Goal: Communication & Community: Answer question/provide support

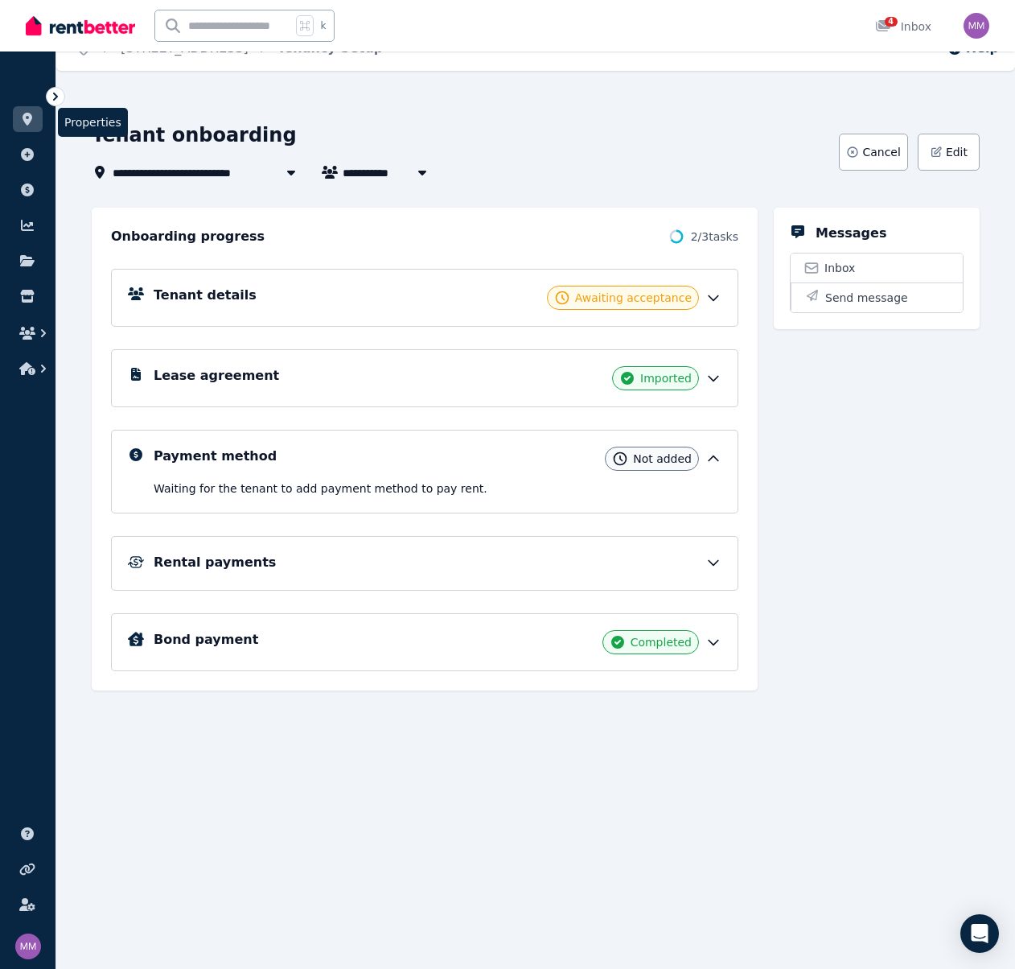
click at [22, 119] on icon at bounding box center [27, 119] width 16 height 13
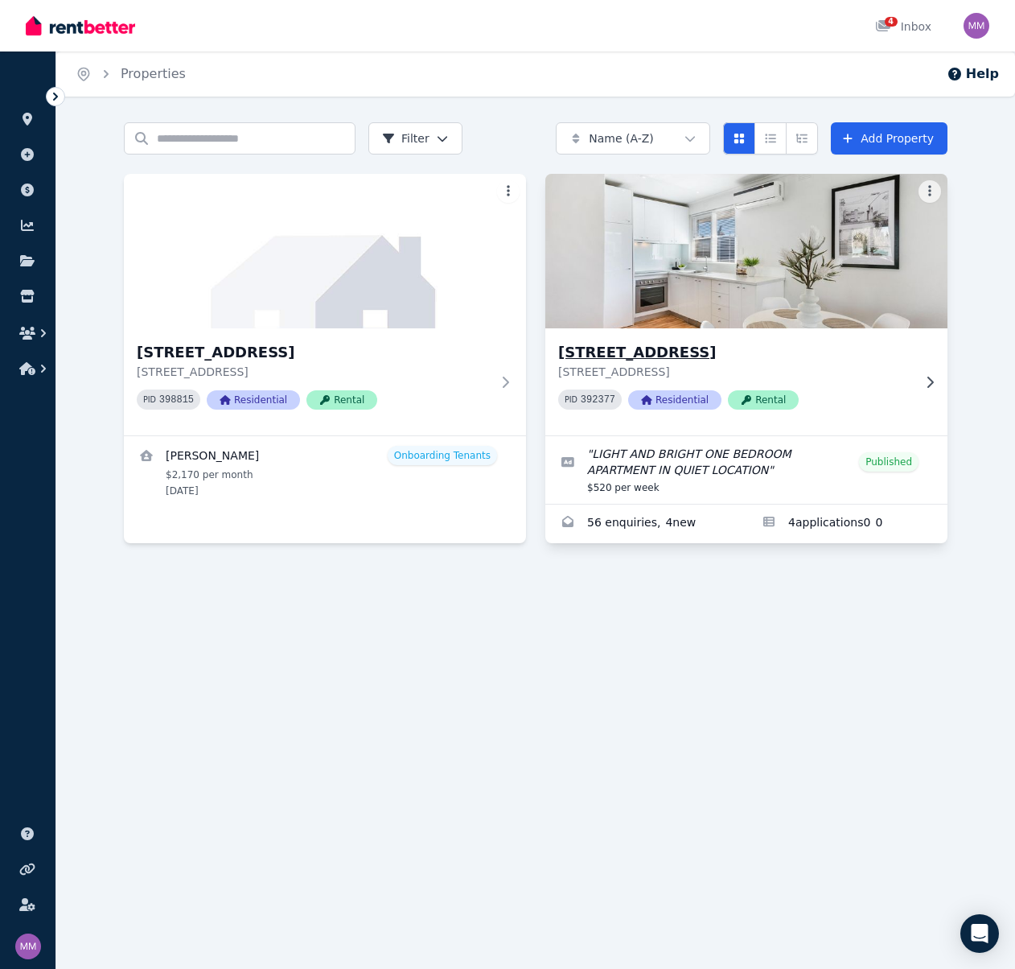
click at [738, 288] on img at bounding box center [747, 251] width 422 height 162
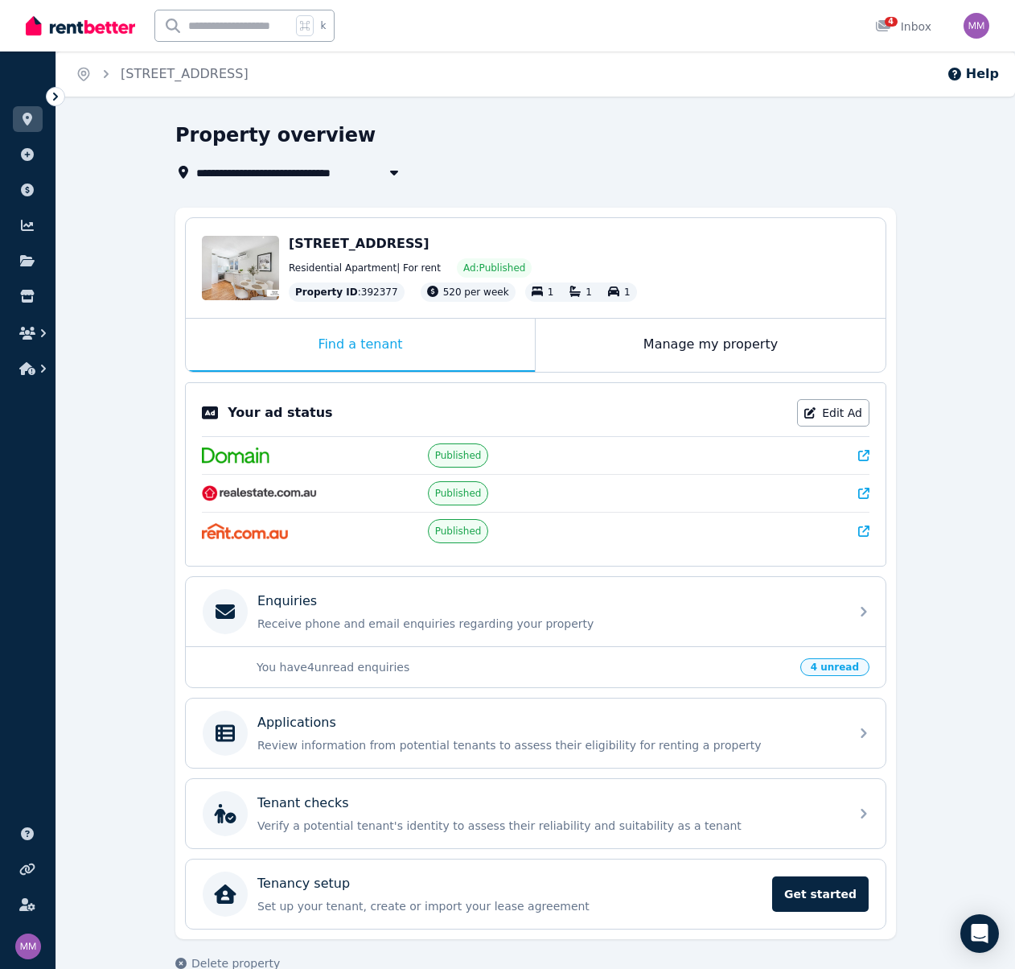
click at [460, 660] on p "You have 4 unread enquiries" at bounding box center [524, 667] width 534 height 16
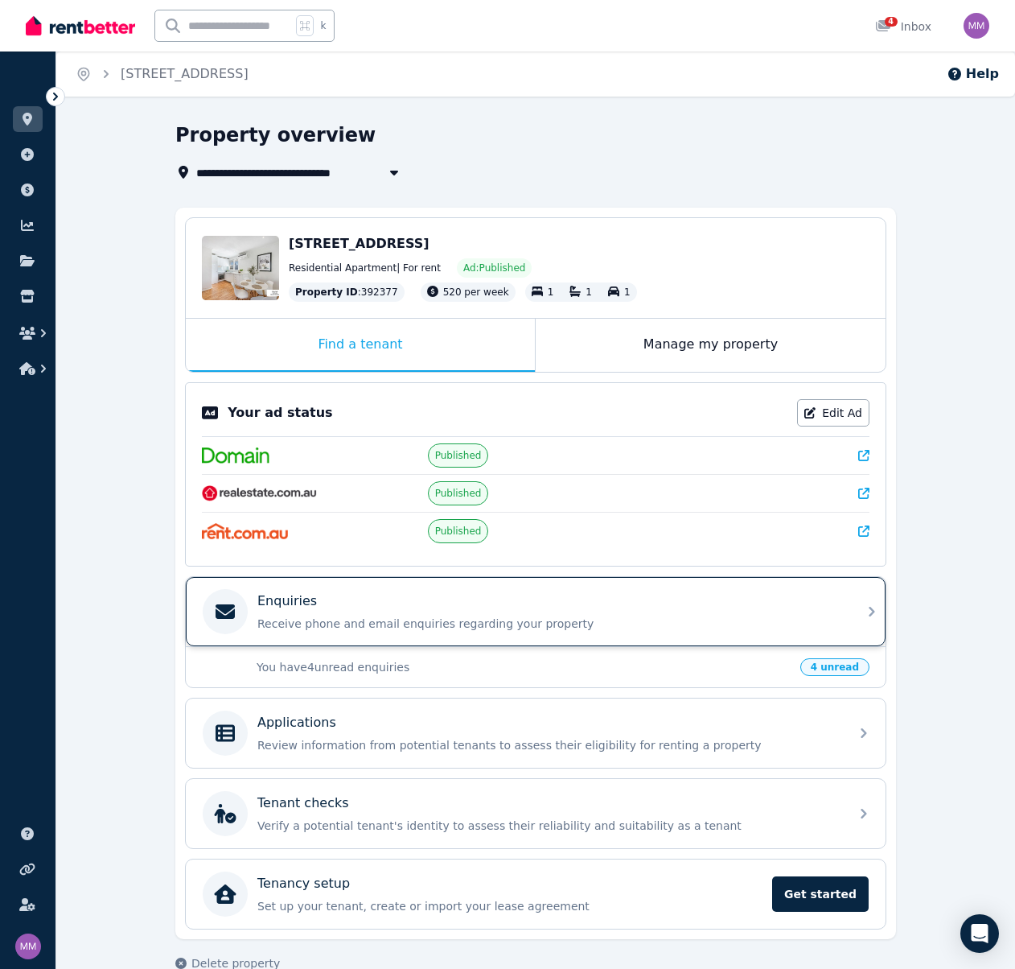
click at [401, 619] on p "Receive phone and email enquiries regarding your property" at bounding box center [548, 623] width 582 height 16
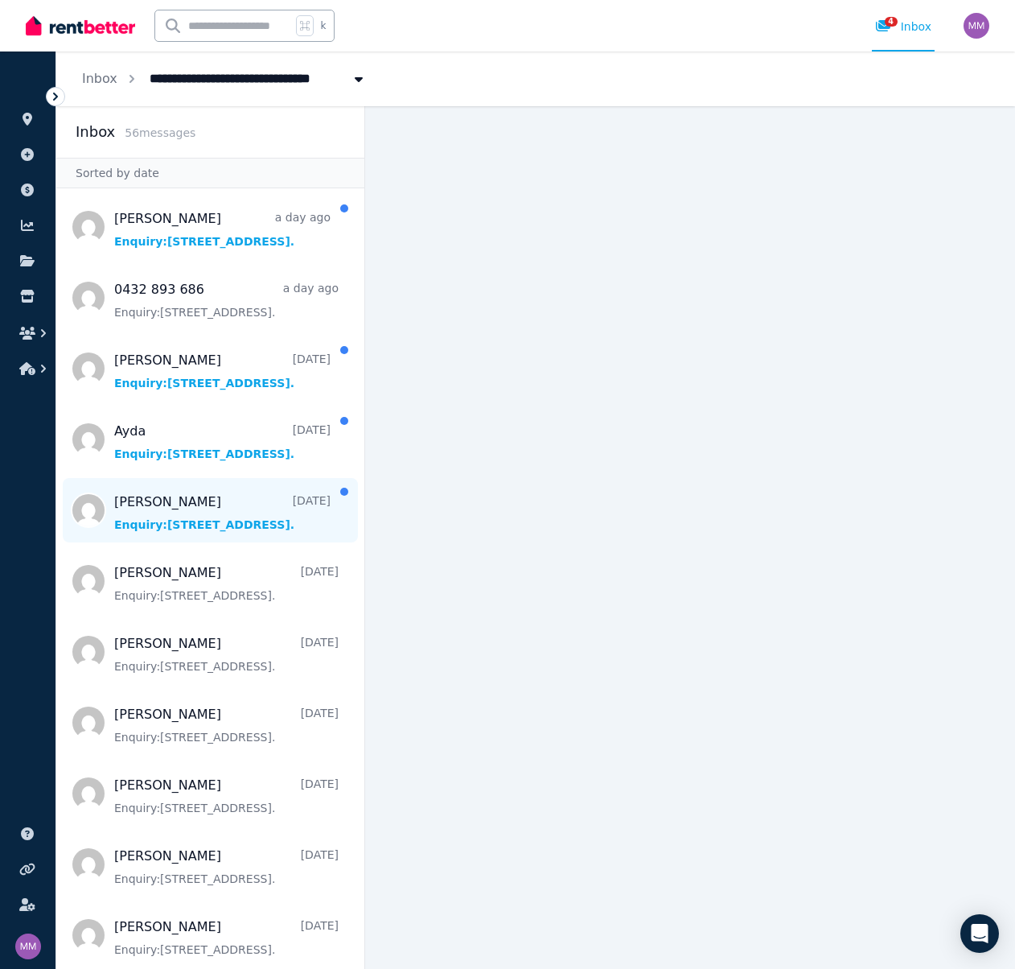
click at [195, 508] on span "Message list" at bounding box center [210, 510] width 308 height 64
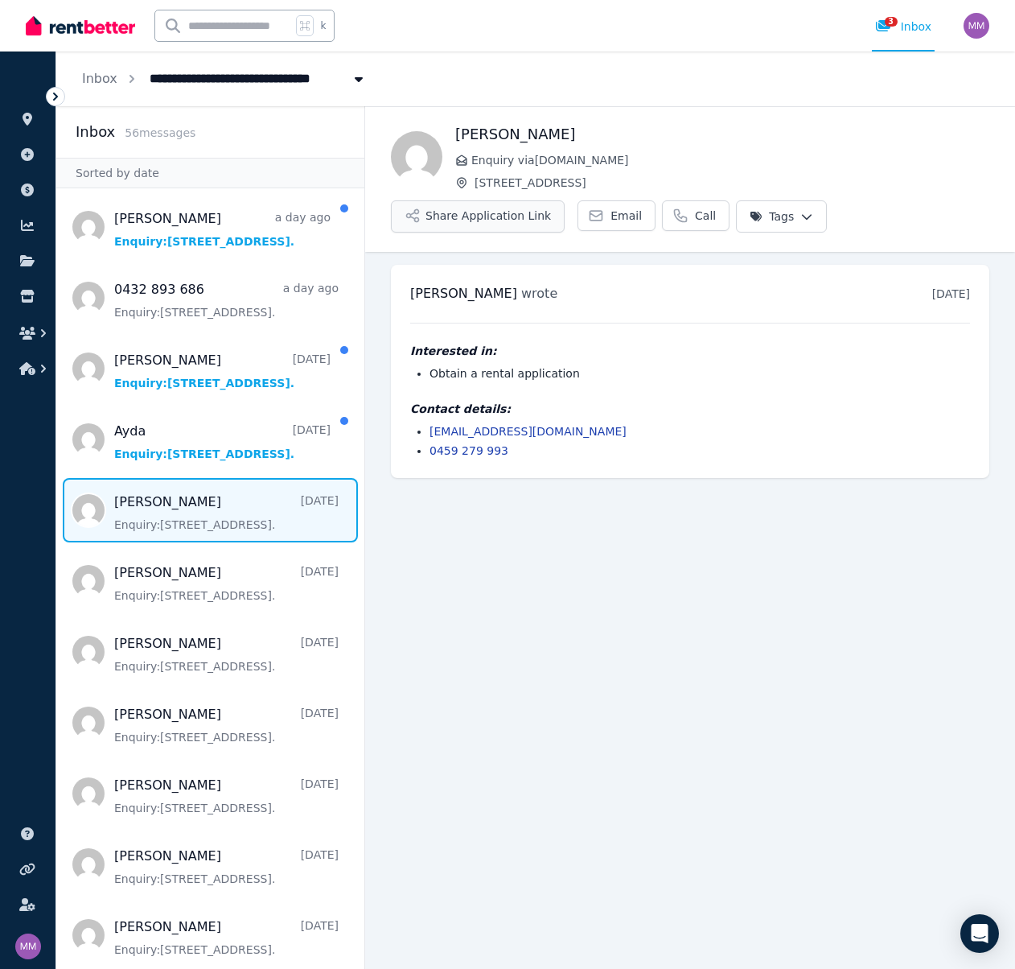
click at [489, 220] on button "Share Application Link" at bounding box center [478, 216] width 174 height 32
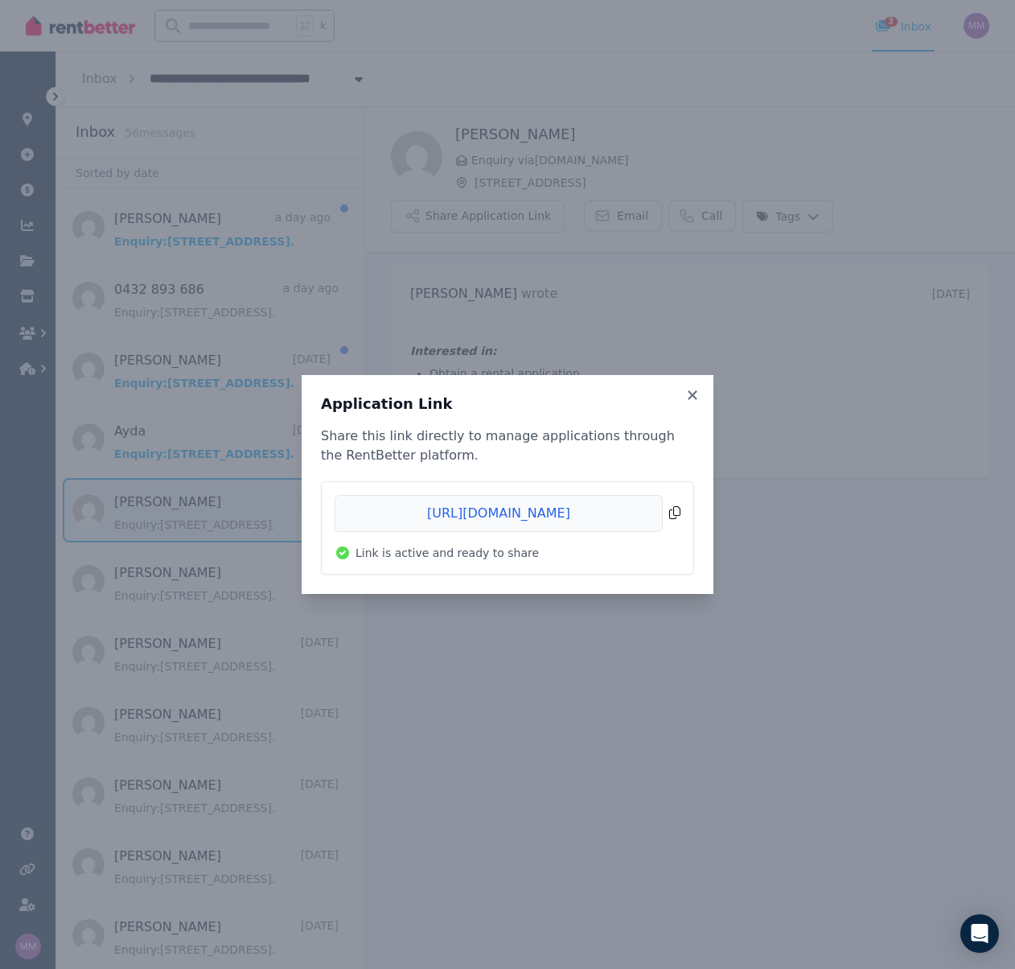
drag, startPoint x: 574, startPoint y: 512, endPoint x: 583, endPoint y: 512, distance: 9.7
click at [576, 512] on span "Copied!" at bounding box center [508, 513] width 346 height 37
click at [695, 393] on icon at bounding box center [692, 394] width 9 height 9
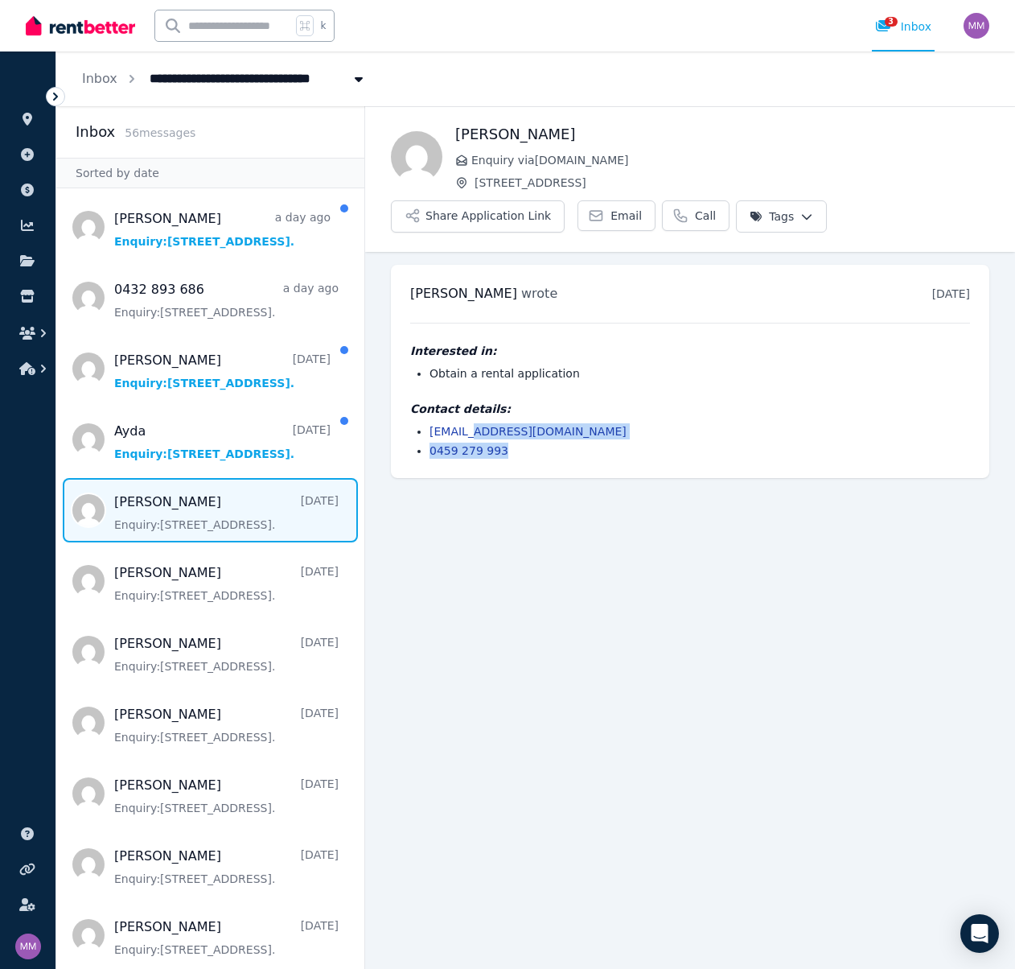
drag, startPoint x: 623, startPoint y: 447, endPoint x: 570, endPoint y: 426, distance: 57.4
click at [507, 430] on ul "[EMAIL_ADDRESS][DOMAIN_NAME] 0459 279 993" at bounding box center [690, 440] width 560 height 35
click at [601, 404] on h4 "Contact details:" at bounding box center [690, 409] width 560 height 16
drag, startPoint x: 570, startPoint y: 425, endPoint x: 409, endPoint y: 430, distance: 161.8
click at [409, 431] on div "[PERSON_NAME] wrote [DATE] 8:39 pm [DATE][DATE] Interested in: Obtain a rental …" at bounding box center [690, 371] width 598 height 213
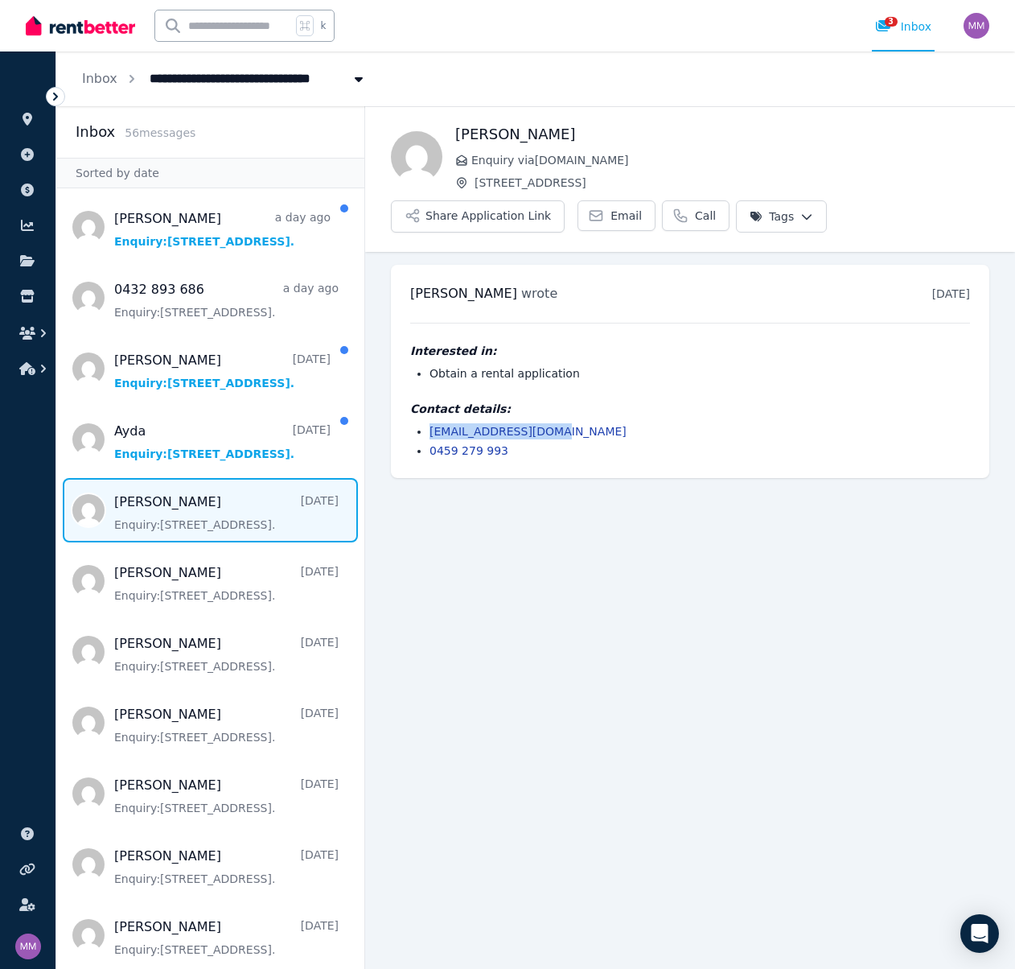
copy link "[EMAIL_ADDRESS][DOMAIN_NAME]"
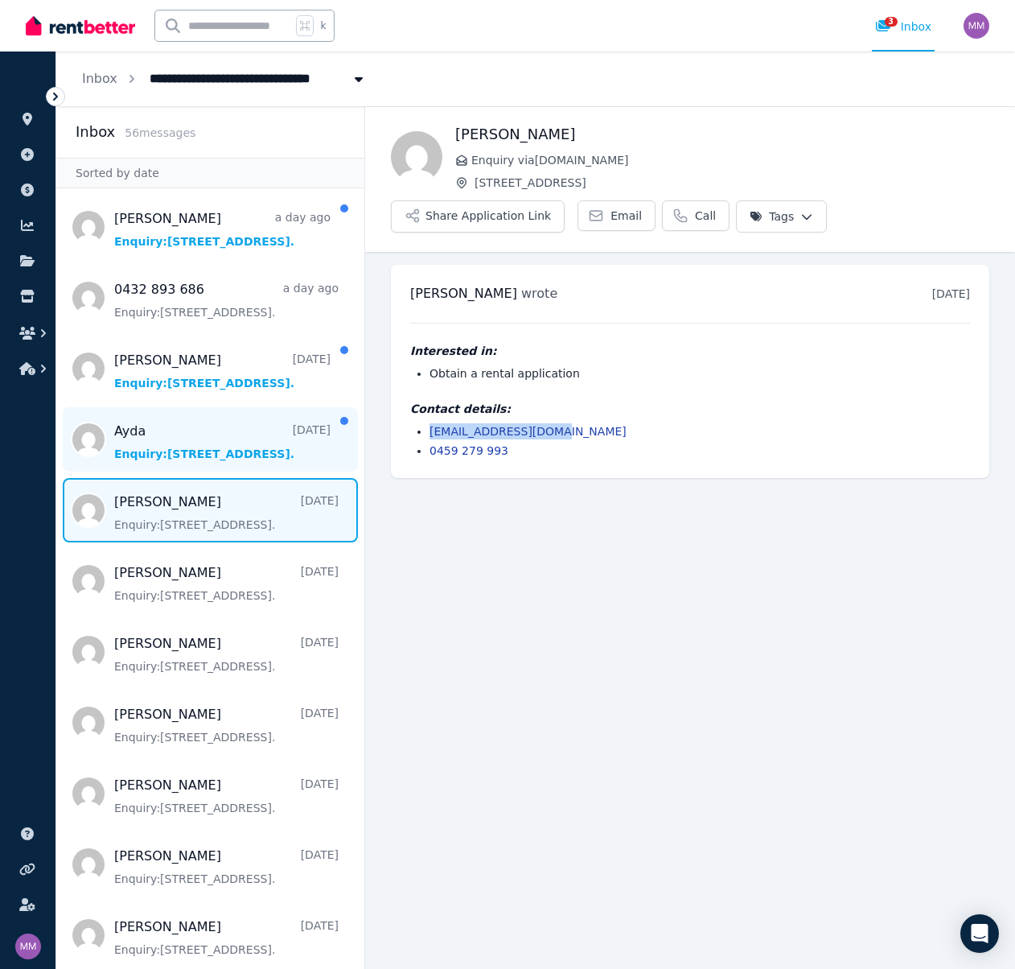
drag, startPoint x: 192, startPoint y: 442, endPoint x: 183, endPoint y: 441, distance: 9.8
click at [192, 442] on span "Message list" at bounding box center [210, 439] width 308 height 64
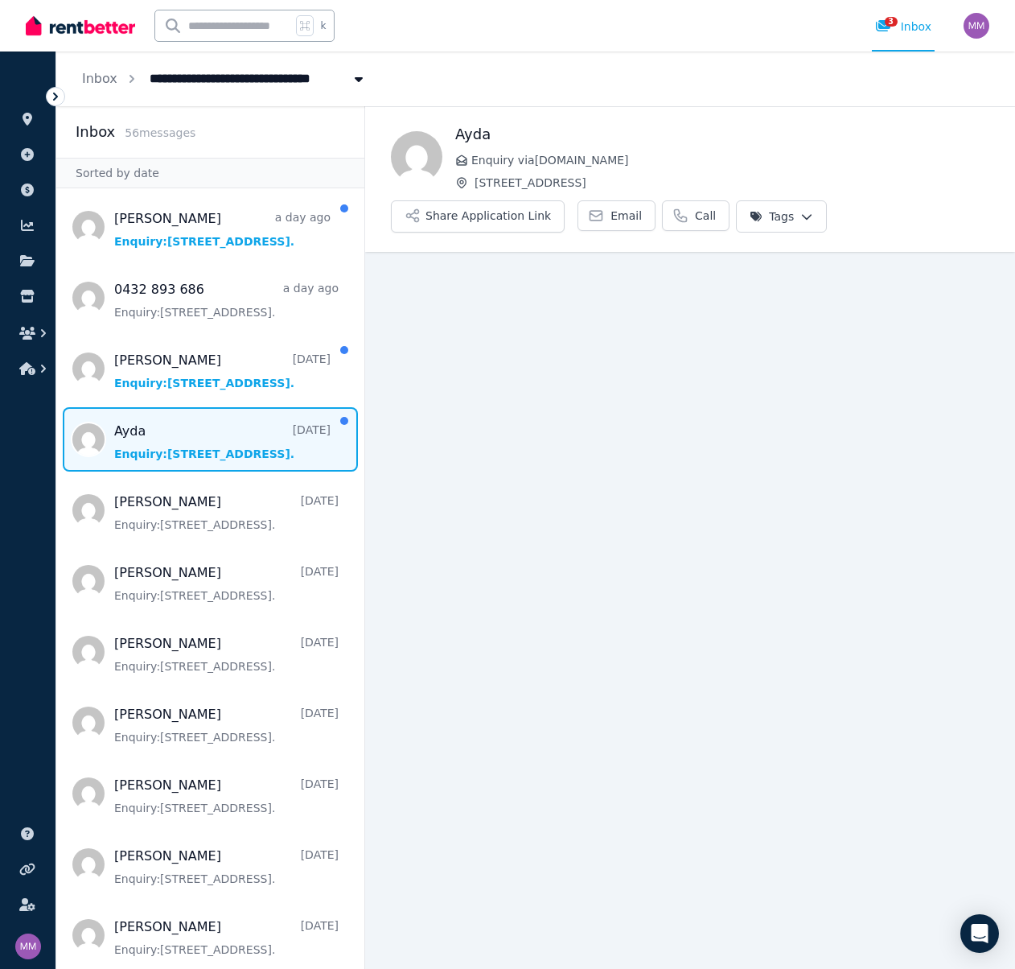
click at [156, 432] on span "Message list" at bounding box center [210, 439] width 308 height 64
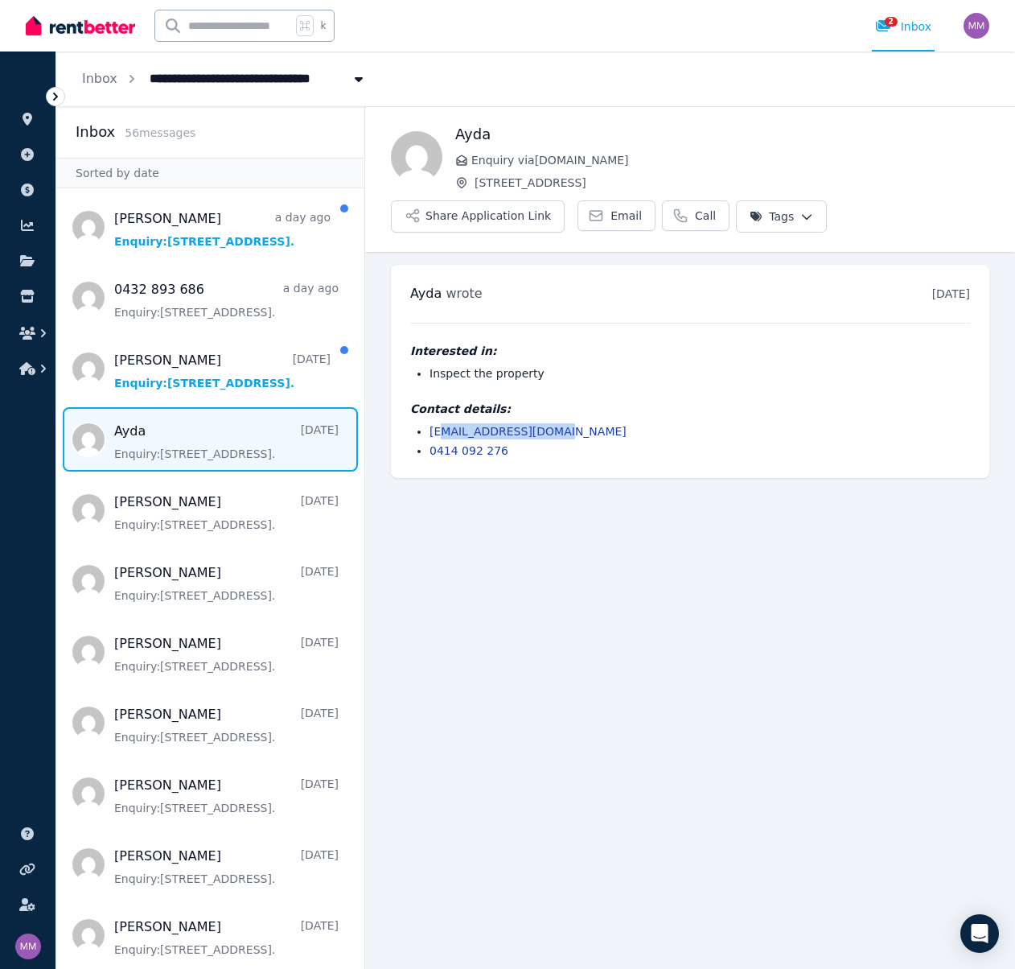
drag, startPoint x: 578, startPoint y: 431, endPoint x: 452, endPoint y: 434, distance: 126.3
click at [451, 433] on li "[EMAIL_ADDRESS][DOMAIN_NAME]" at bounding box center [700, 431] width 541 height 16
click at [605, 425] on li "[EMAIL_ADDRESS][DOMAIN_NAME]" at bounding box center [700, 431] width 541 height 16
drag, startPoint x: 570, startPoint y: 433, endPoint x: 427, endPoint y: 430, distance: 142.4
click at [427, 430] on ul "[EMAIL_ADDRESS][DOMAIN_NAME] 0414 092 276" at bounding box center [690, 440] width 560 height 35
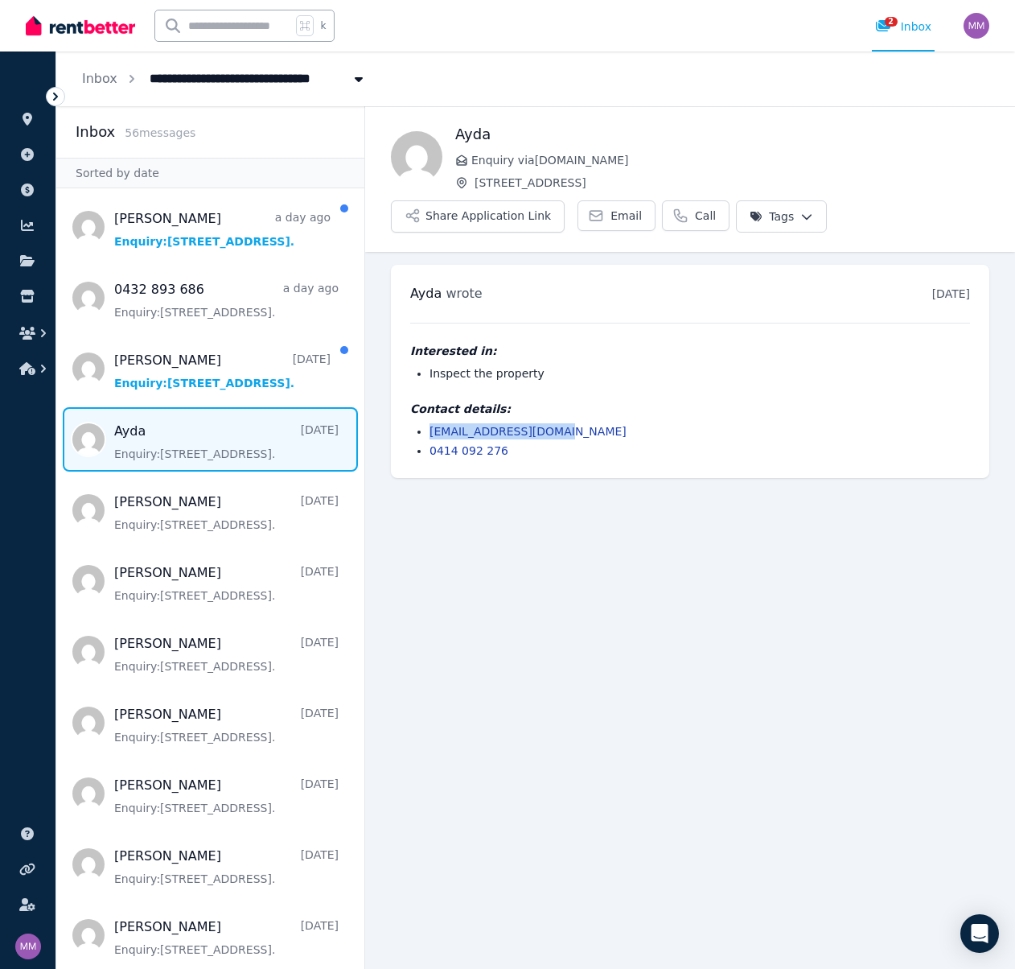
copy link "[EMAIL_ADDRESS][DOMAIN_NAME]"
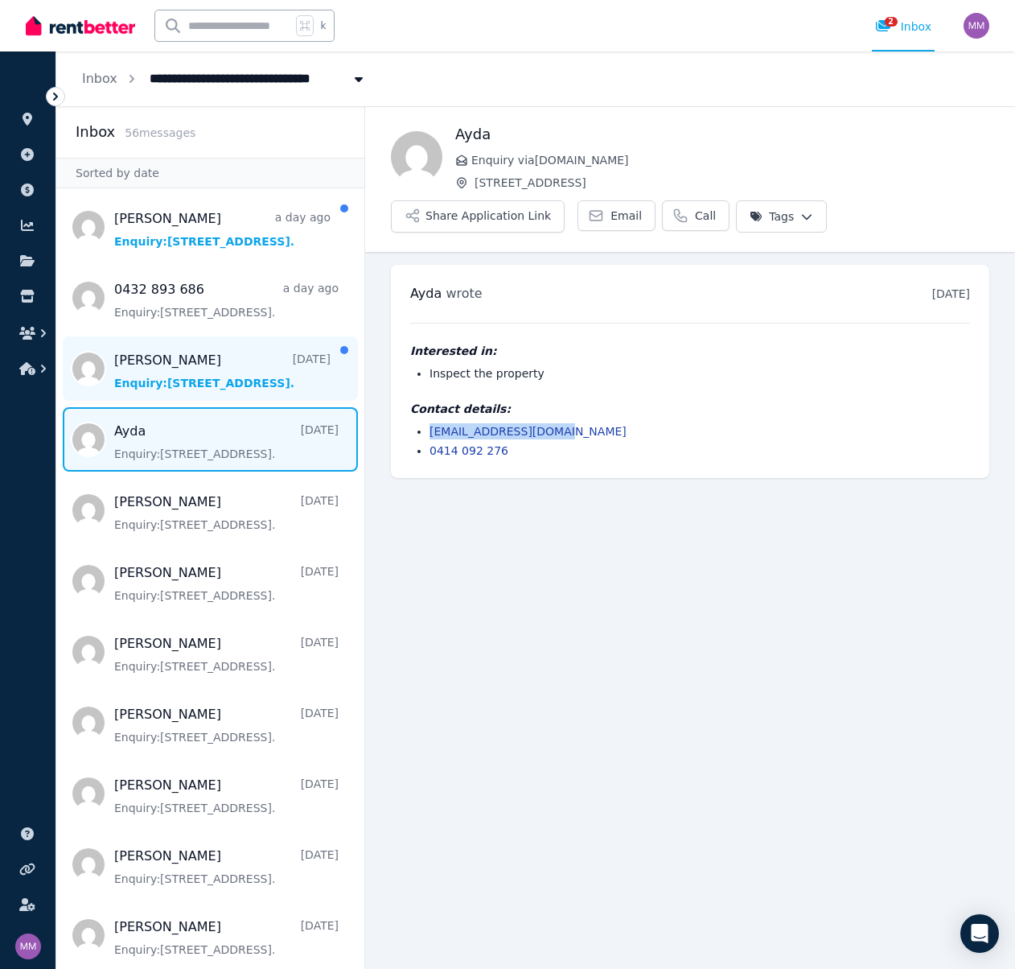
click at [227, 376] on span "Message list" at bounding box center [210, 368] width 308 height 64
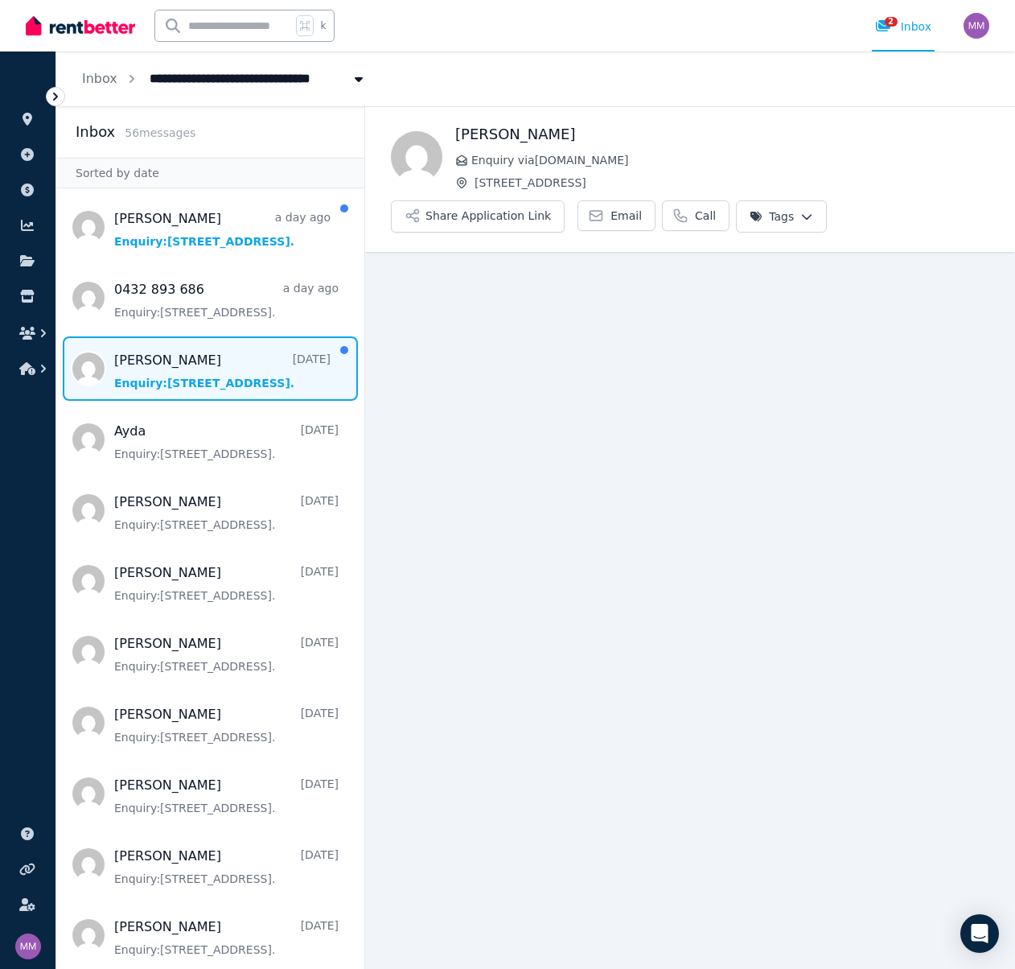
click at [192, 364] on span "Message list" at bounding box center [210, 368] width 308 height 64
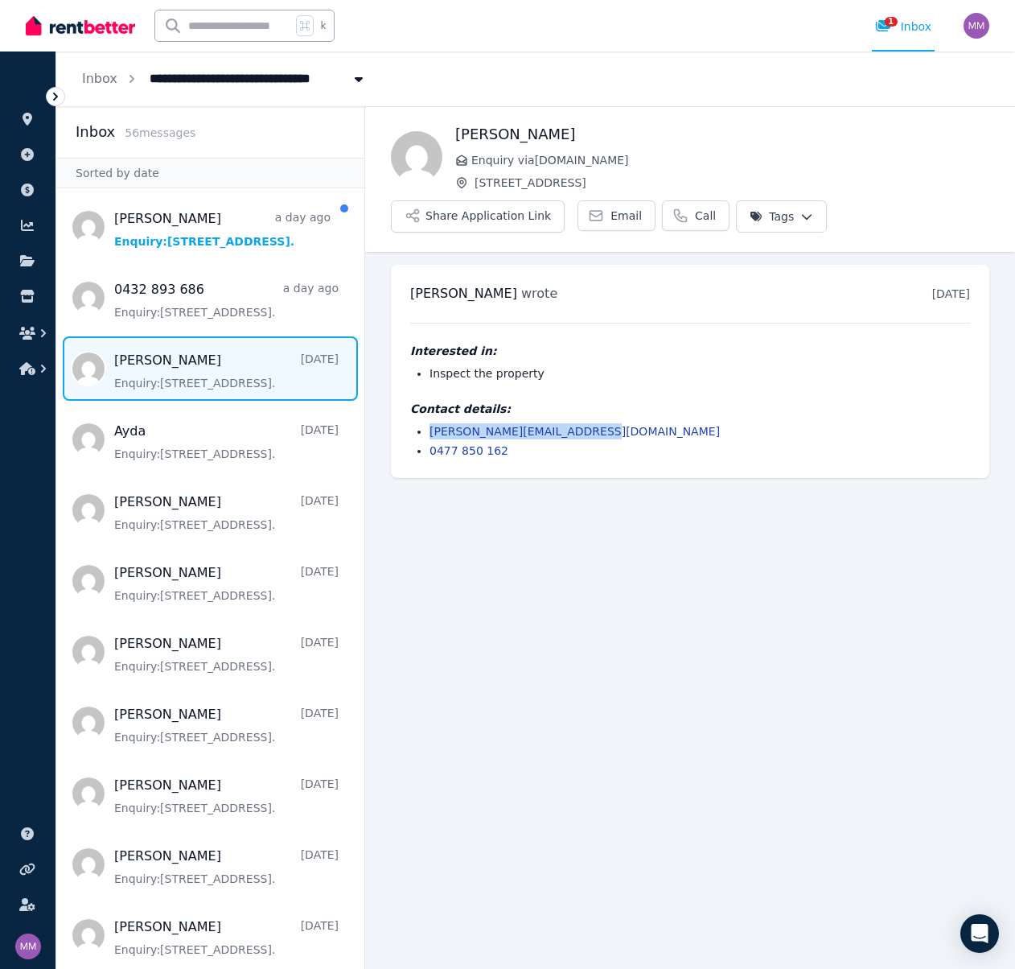
drag, startPoint x: 589, startPoint y: 430, endPoint x: 424, endPoint y: 428, distance: 164.9
click at [423, 430] on ul "[PERSON_NAME][EMAIL_ADDRESS][DOMAIN_NAME] 0477 850 162" at bounding box center [690, 440] width 560 height 35
copy link "[PERSON_NAME][EMAIL_ADDRESS][DOMAIN_NAME]"
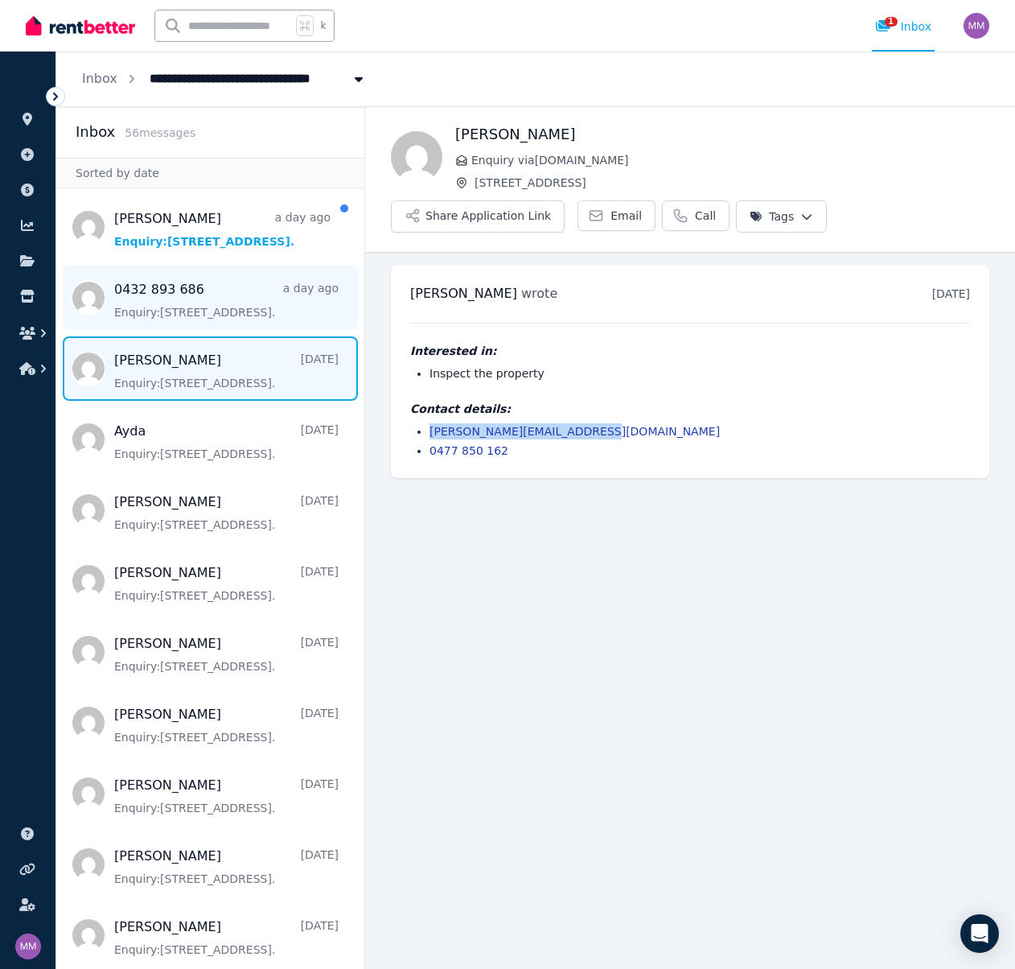
click at [205, 293] on span "Message list" at bounding box center [210, 297] width 308 height 64
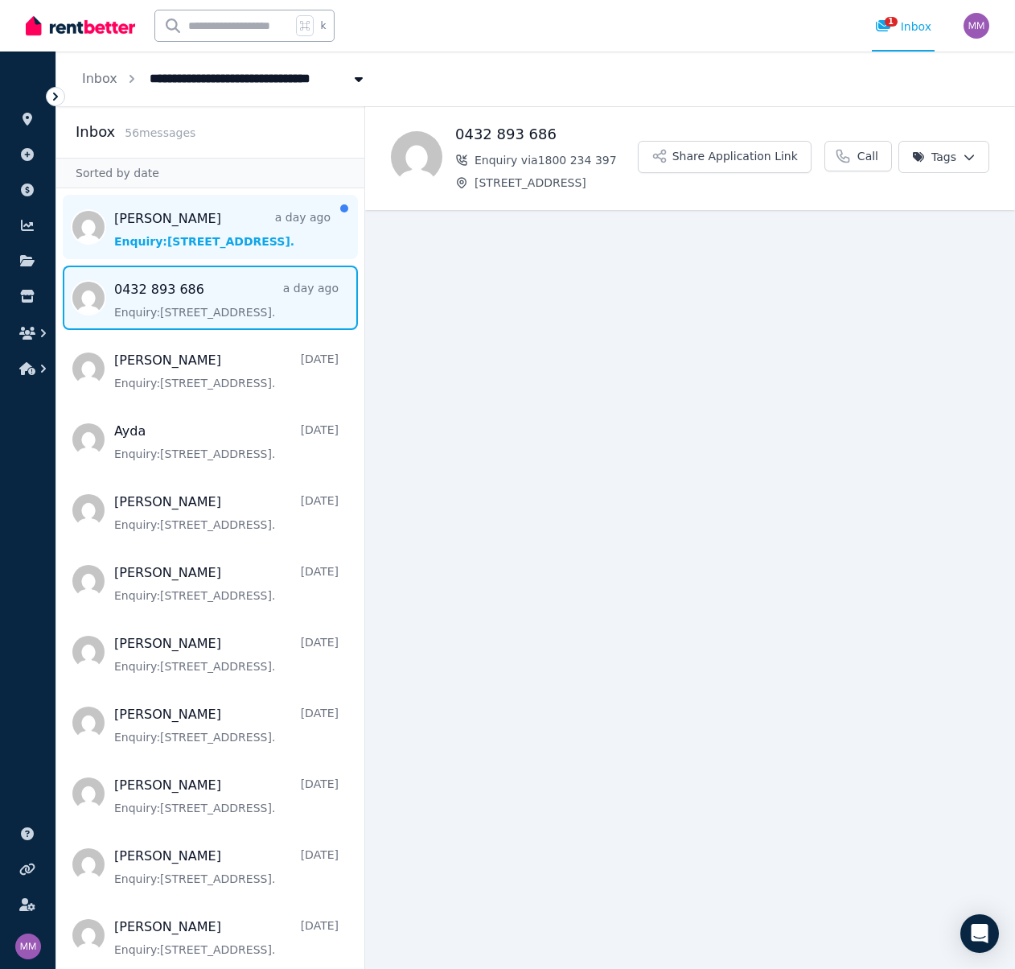
click at [183, 220] on span "Message list" at bounding box center [210, 227] width 308 height 64
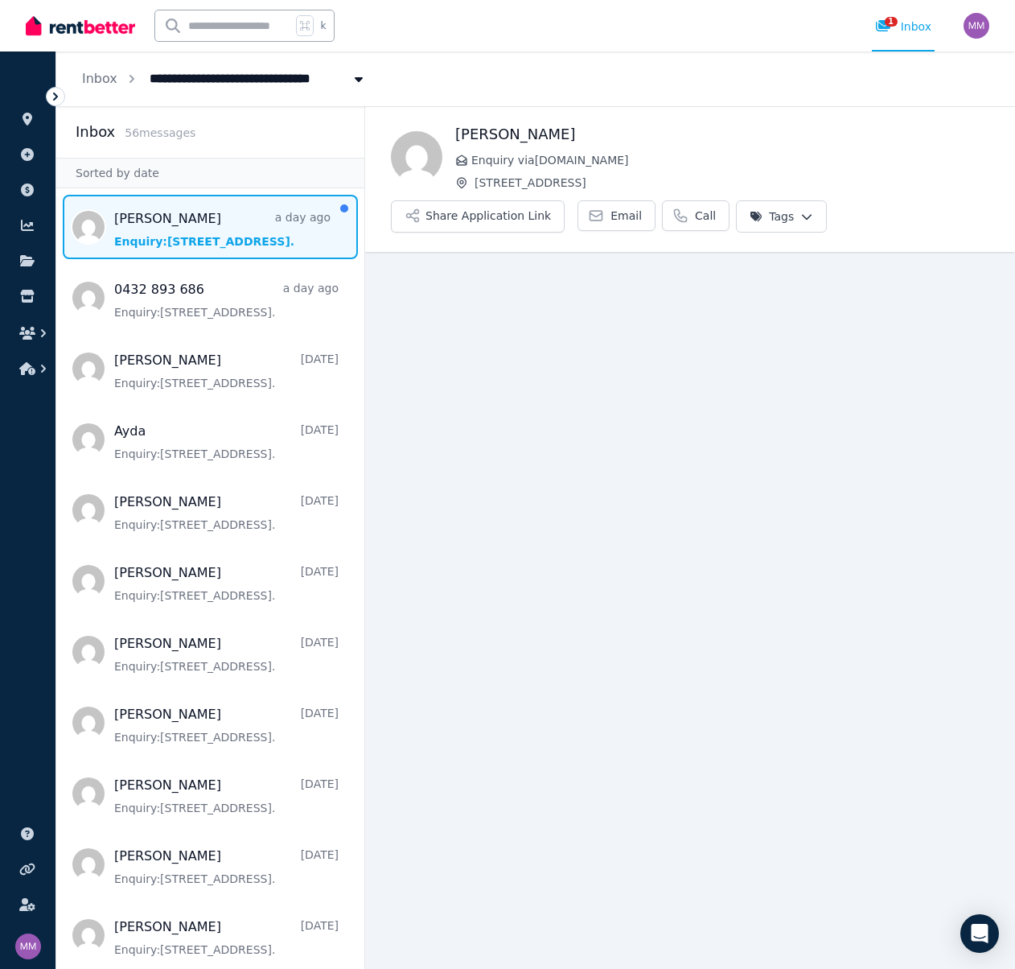
click at [183, 220] on span "Message list" at bounding box center [210, 227] width 308 height 64
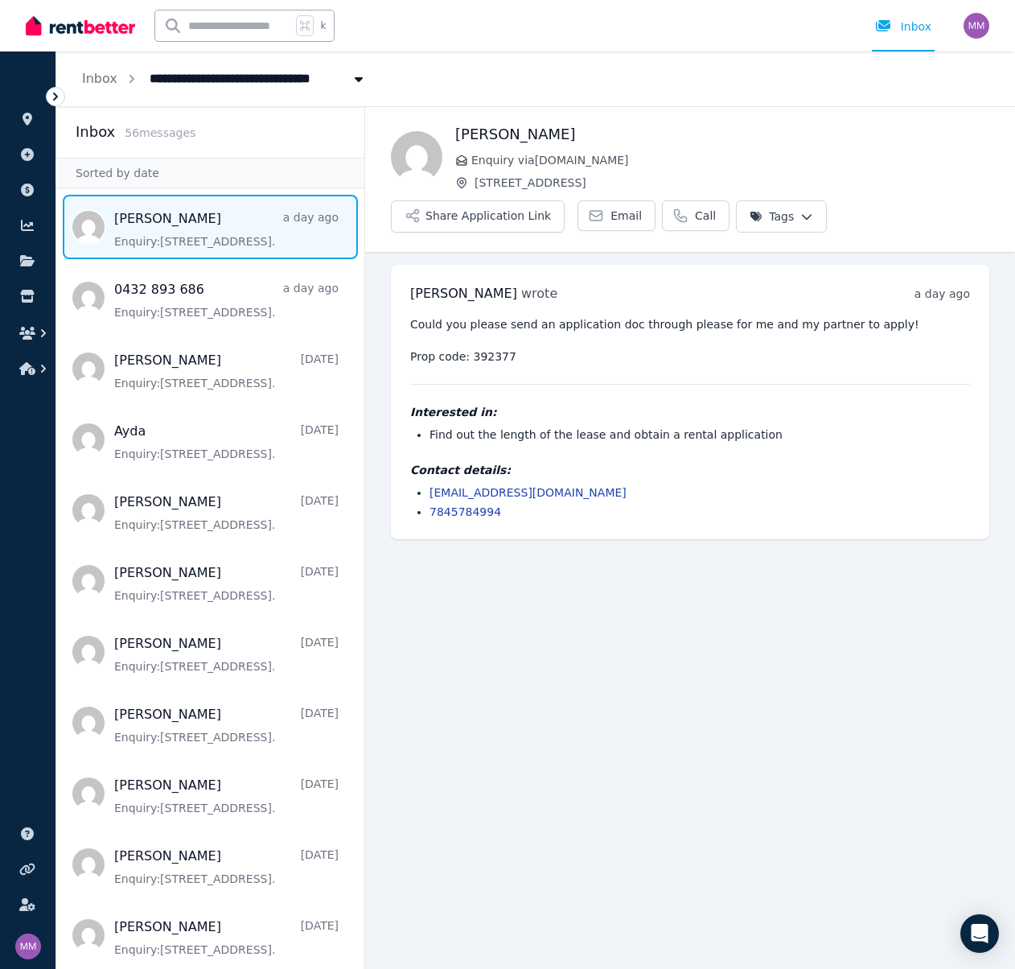
scroll to position [1, 0]
drag, startPoint x: 612, startPoint y: 494, endPoint x: 430, endPoint y: 494, distance: 182.6
click at [430, 494] on li "[EMAIL_ADDRESS][DOMAIN_NAME]" at bounding box center [700, 492] width 541 height 16
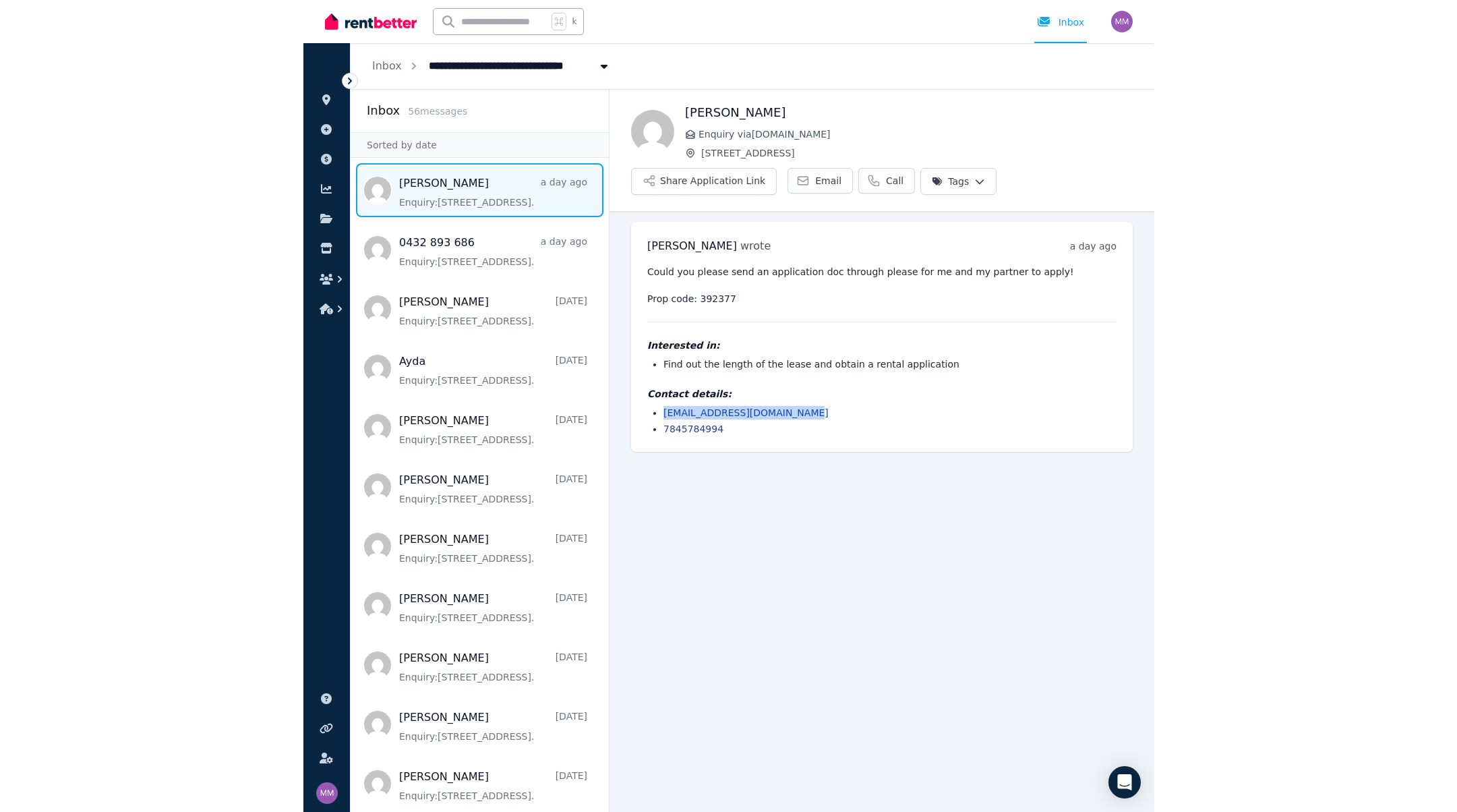
scroll to position [0, 0]
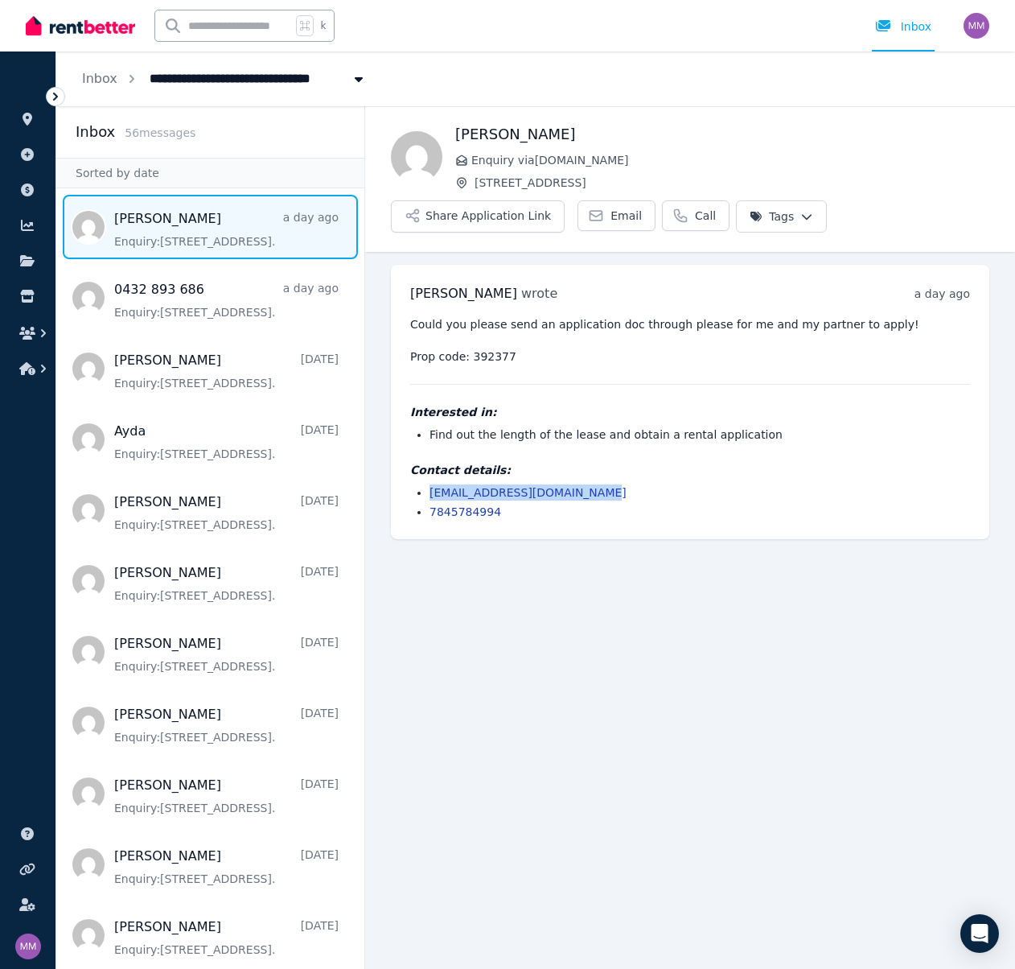
copy link "[EMAIL_ADDRESS][DOMAIN_NAME]"
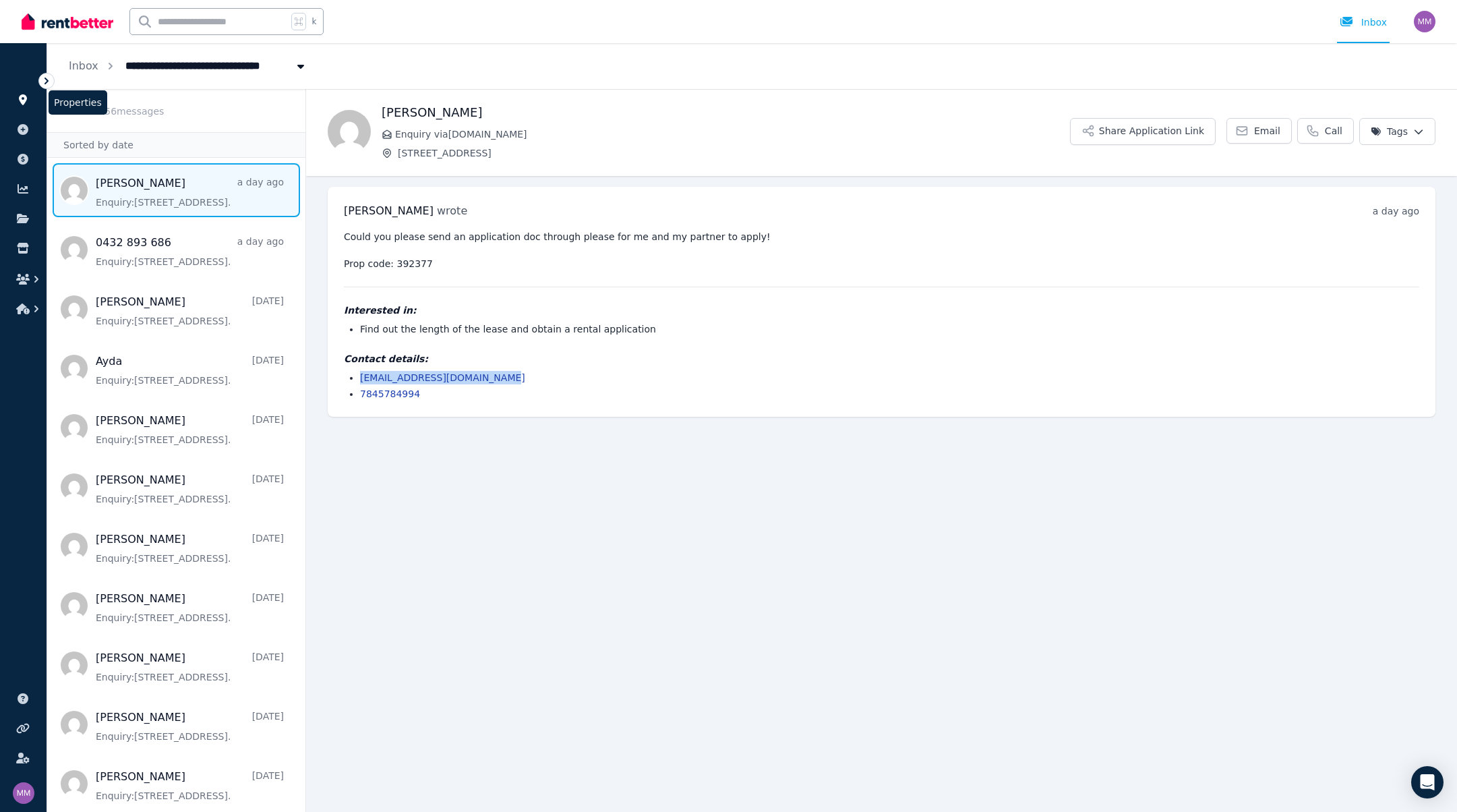
click at [23, 96] on icon at bounding box center [23, 100] width 8 height 11
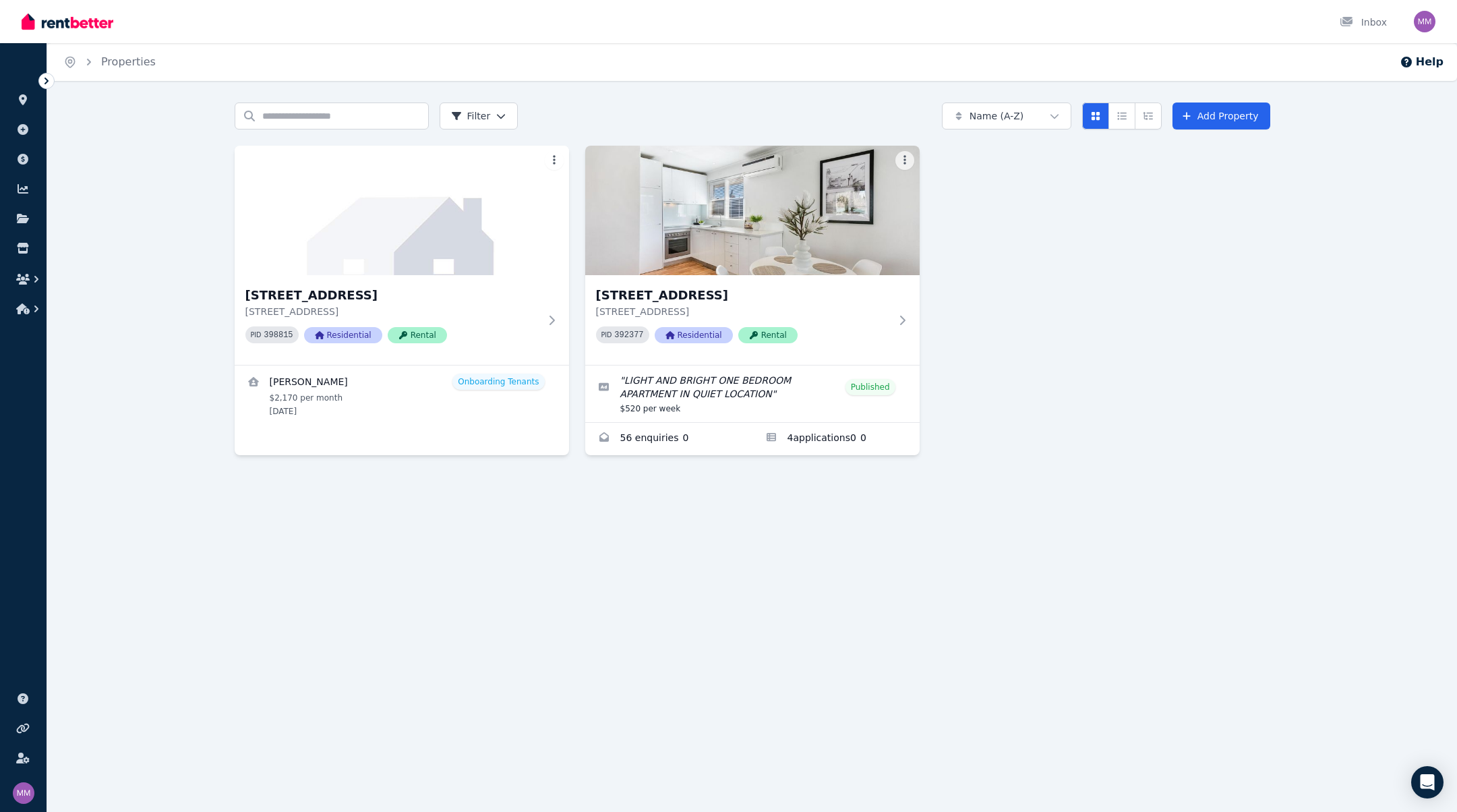
click at [850, 19] on img "button" at bounding box center [1425, 22] width 22 height 22
click at [850, 174] on span "Logout" at bounding box center [1371, 178] width 129 height 24
